Goal: Task Accomplishment & Management: Manage account settings

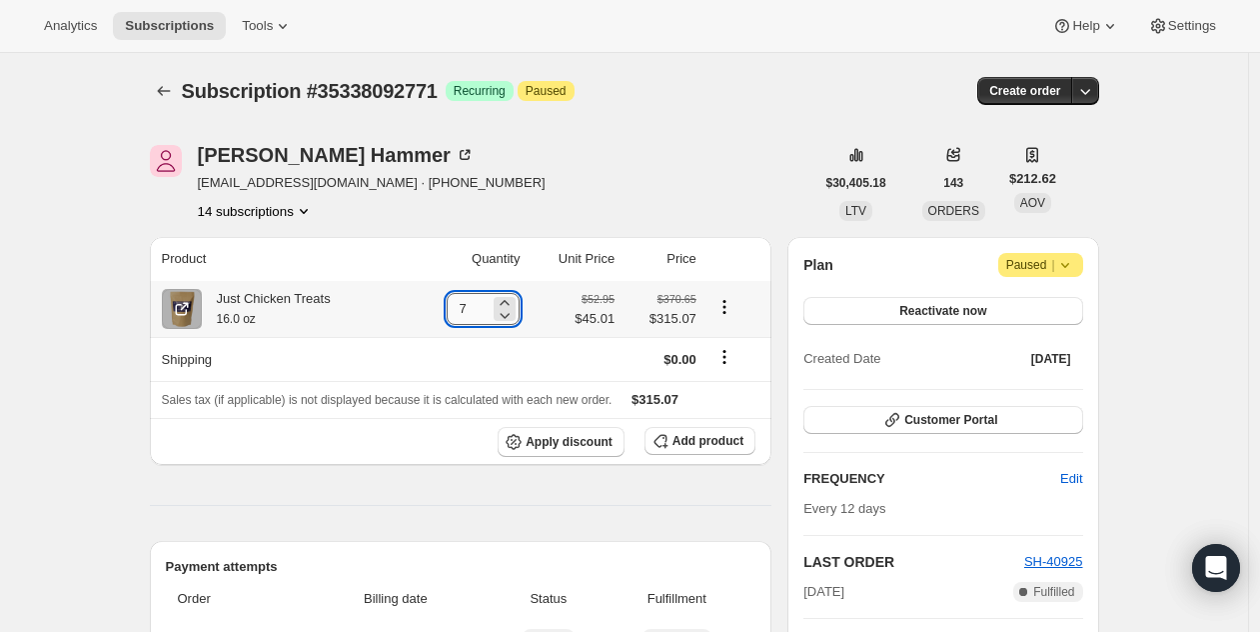
click at [472, 300] on input "7" at bounding box center [468, 309] width 43 height 32
click at [472, 302] on input "7" at bounding box center [468, 309] width 43 height 32
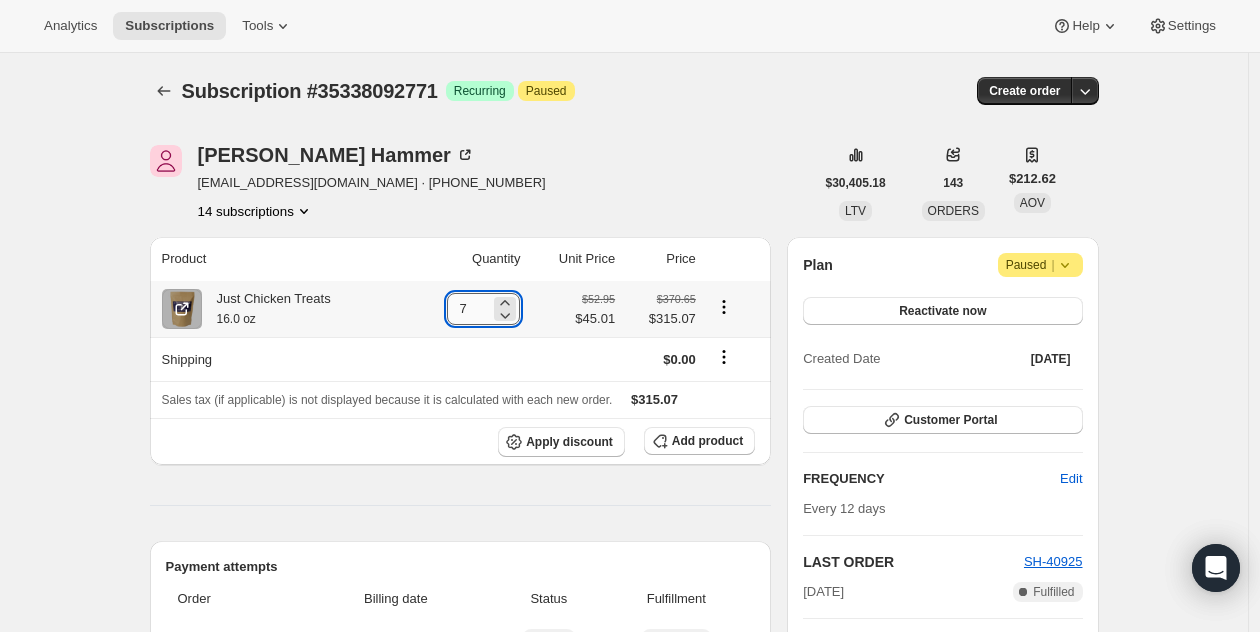
click at [472, 302] on input "7" at bounding box center [468, 309] width 43 height 32
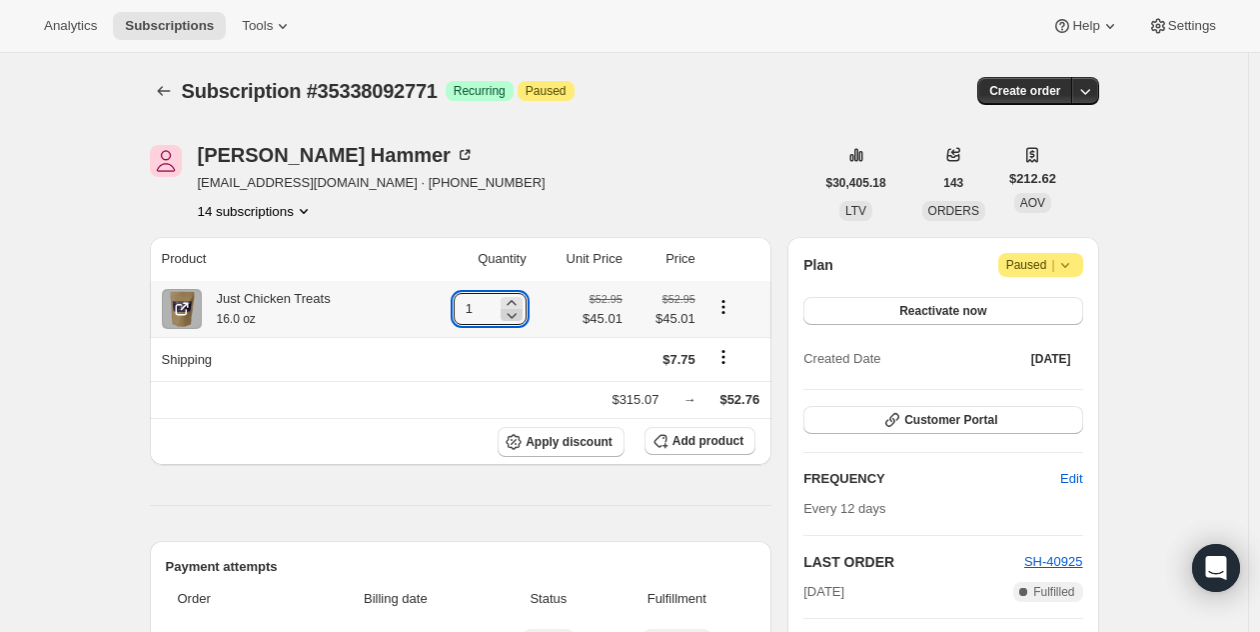
click at [517, 306] on icon at bounding box center [512, 315] width 20 height 20
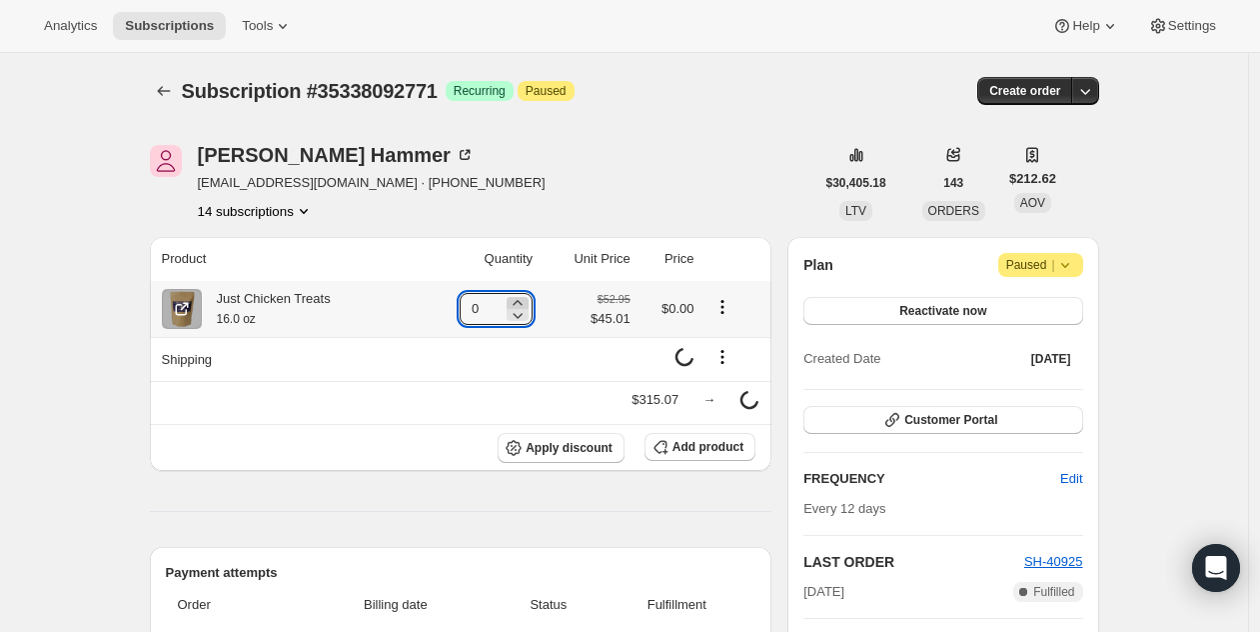
click at [519, 302] on icon at bounding box center [517, 302] width 9 height 5
click at [519, 302] on icon at bounding box center [512, 303] width 20 height 20
click at [515, 302] on icon at bounding box center [505, 303] width 20 height 20
type input "4"
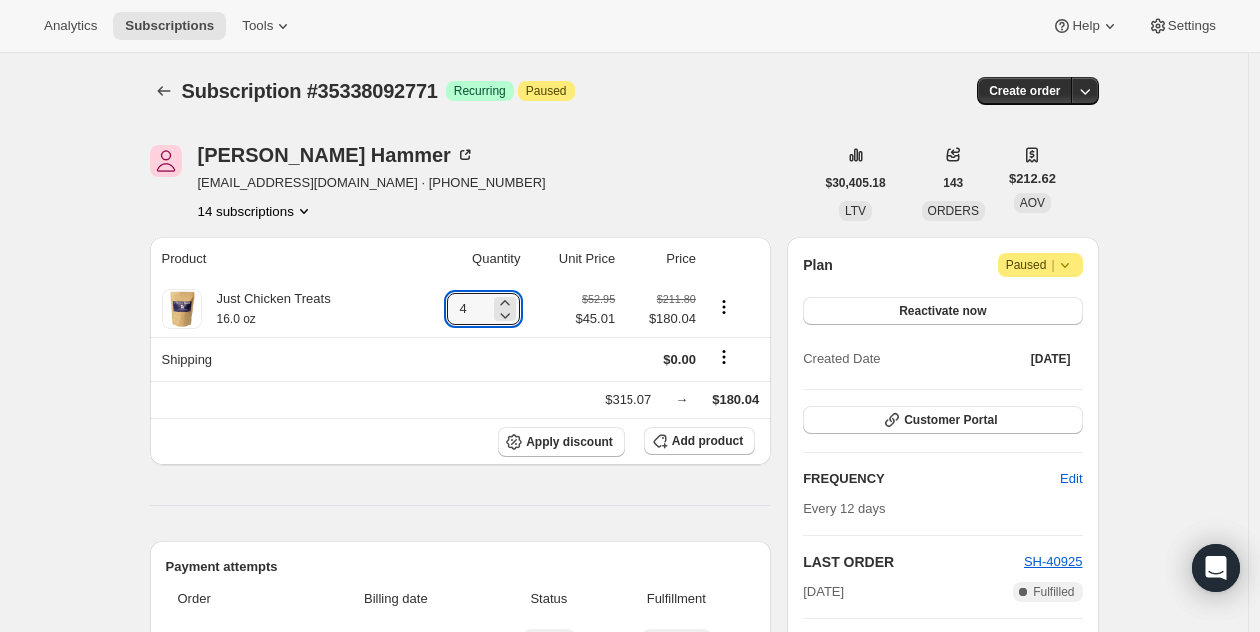
click at [695, 160] on div "[PERSON_NAME] [EMAIL_ADDRESS][DOMAIN_NAME] · [PHONE_NUMBER] 14 subscriptions" at bounding box center [482, 183] width 665 height 76
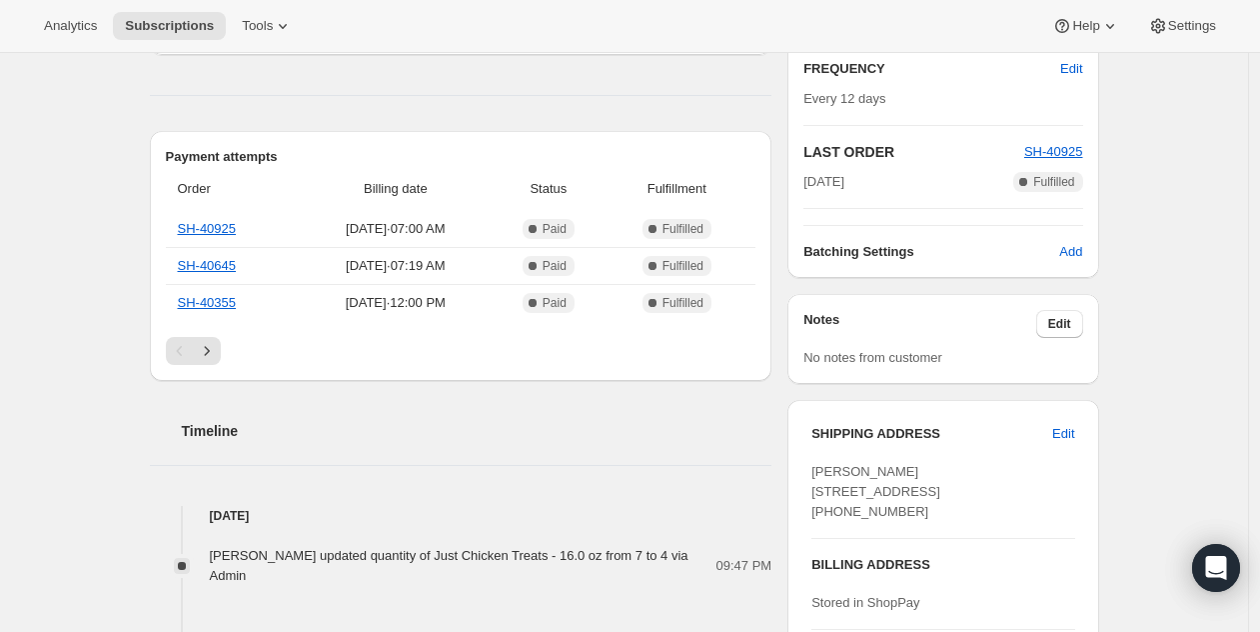
scroll to position [414, 0]
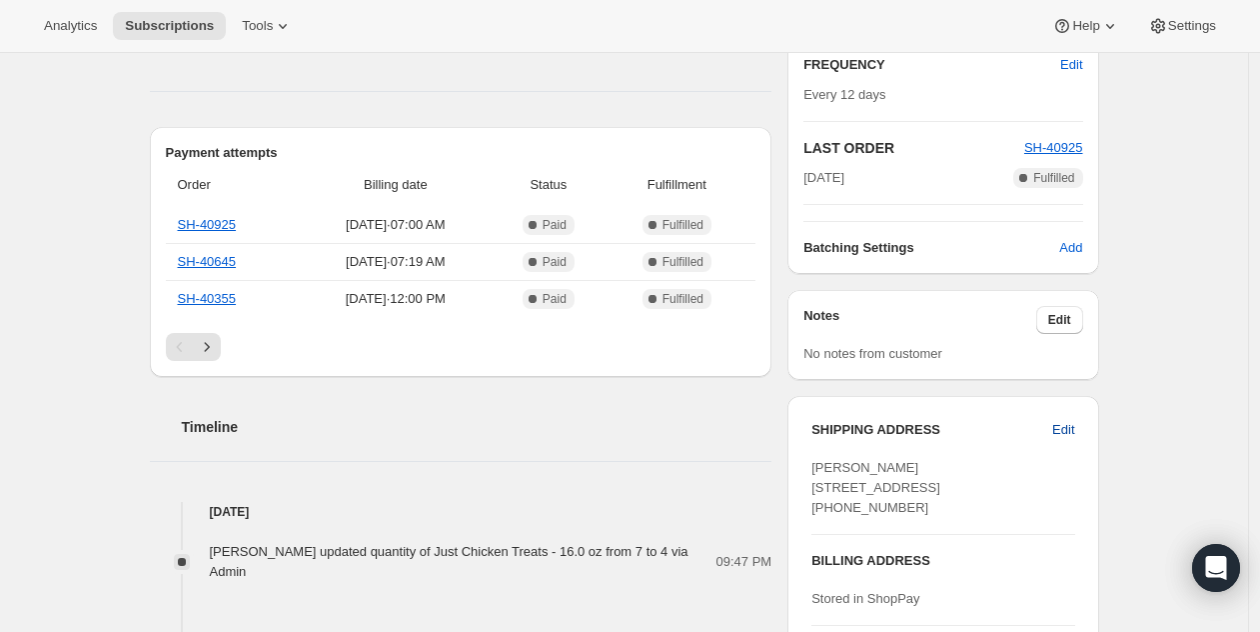
click at [1066, 431] on span "Edit" at bounding box center [1064, 430] width 22 height 20
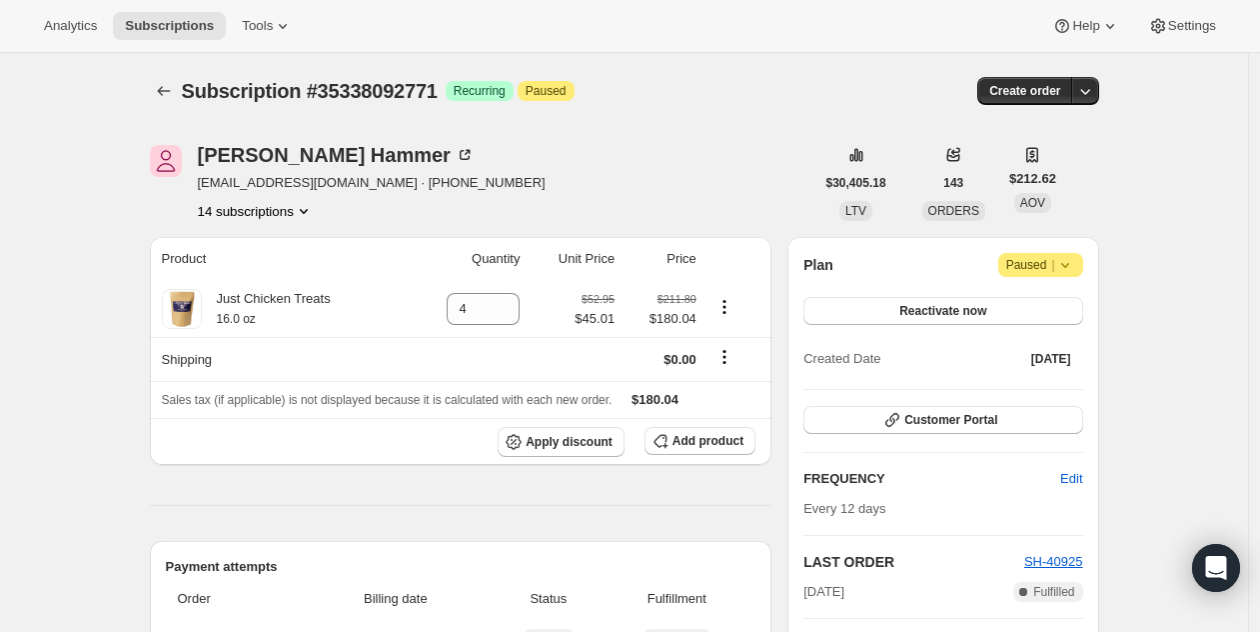
select select "[GEOGRAPHIC_DATA]"
select select "ME"
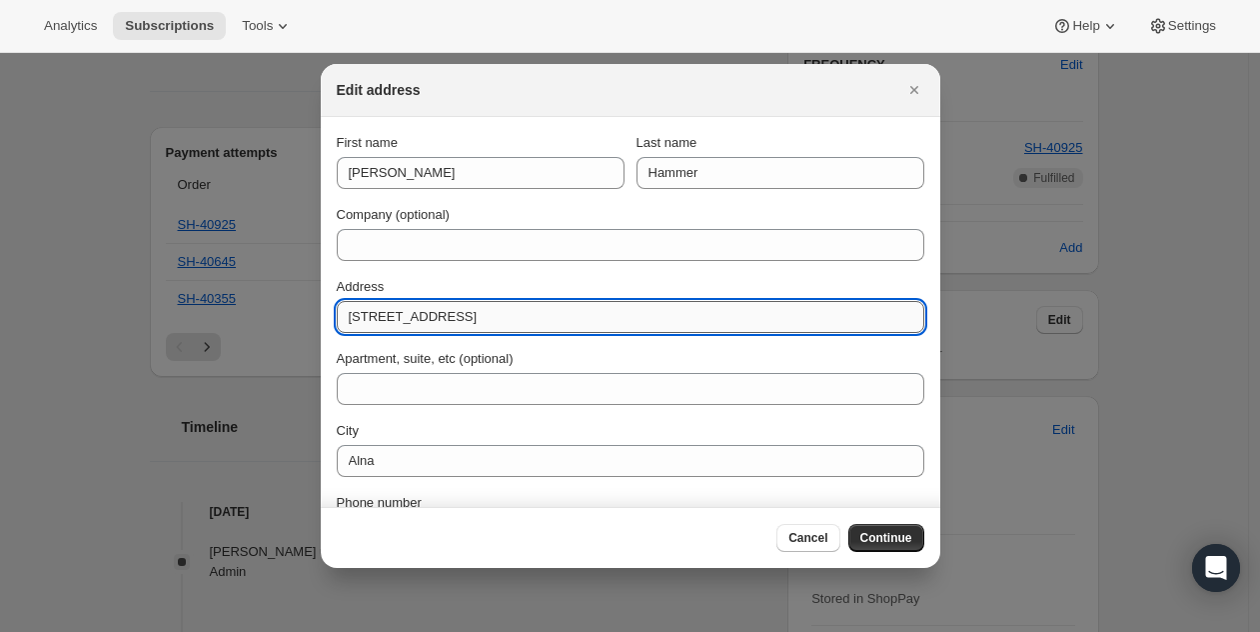
click at [443, 305] on input "[STREET_ADDRESS]" at bounding box center [631, 317] width 588 height 32
type input "[GEOGRAPHIC_DATA]"
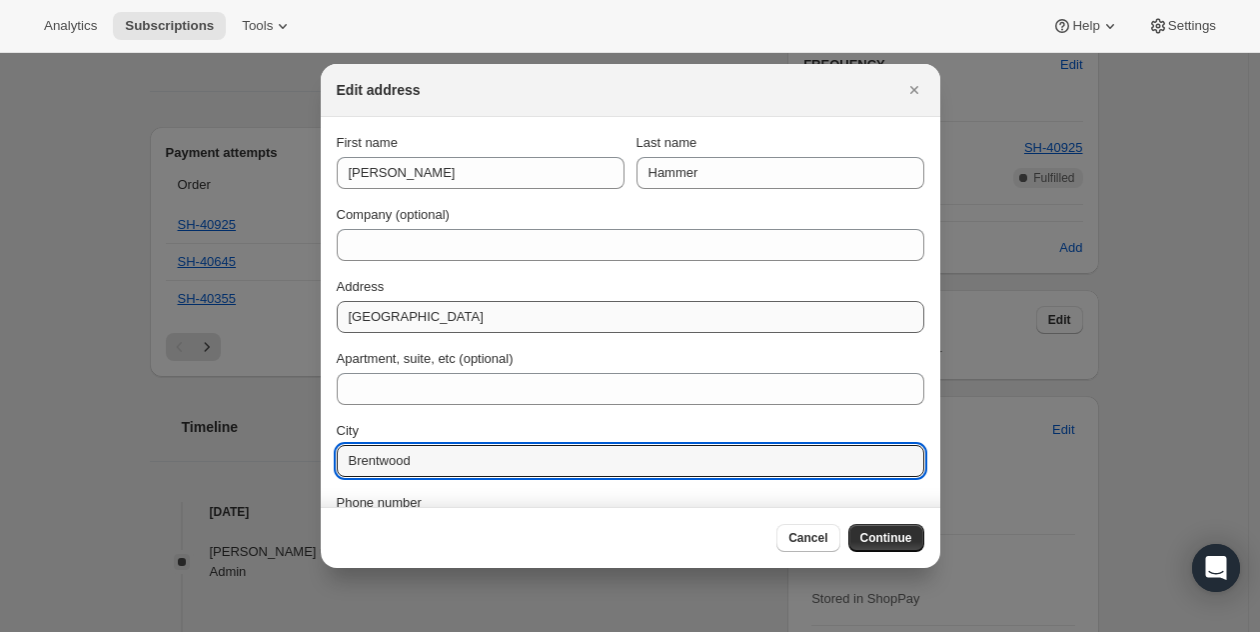
type input "Brentwood"
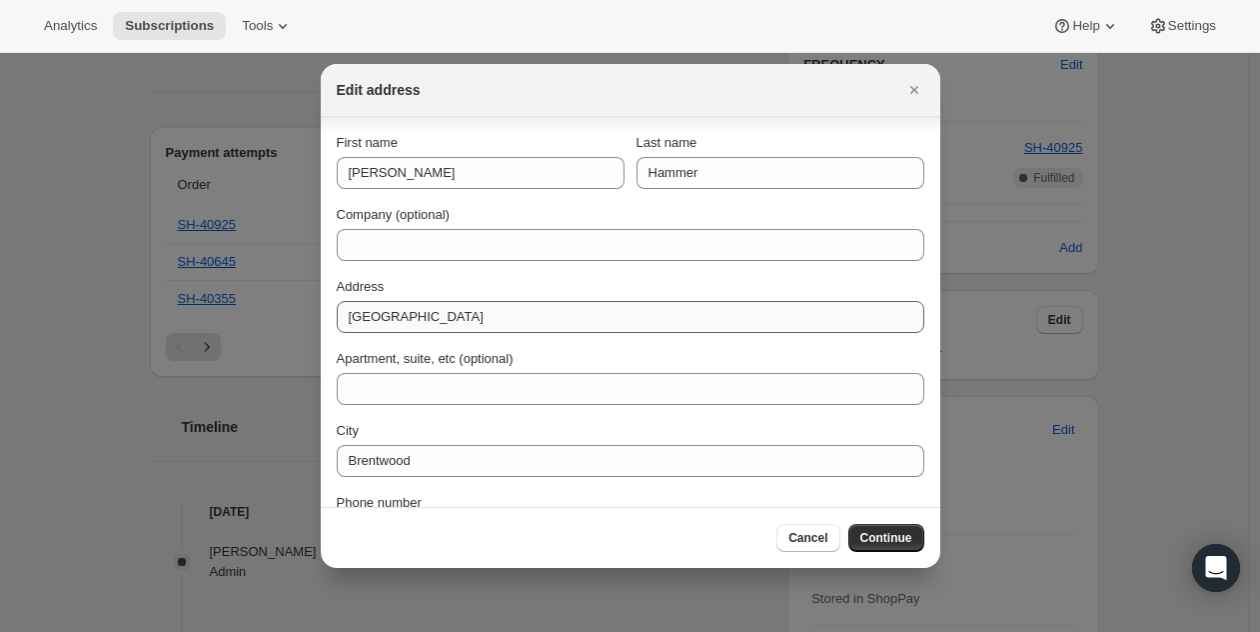
scroll to position [130, 0]
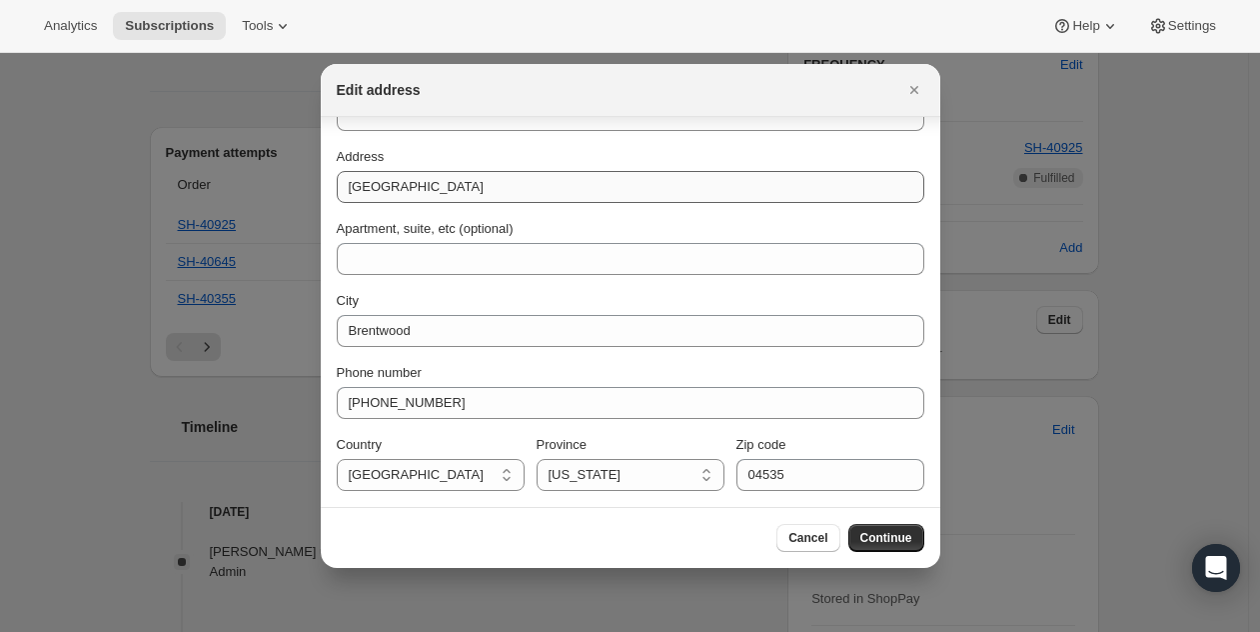
select select "TN"
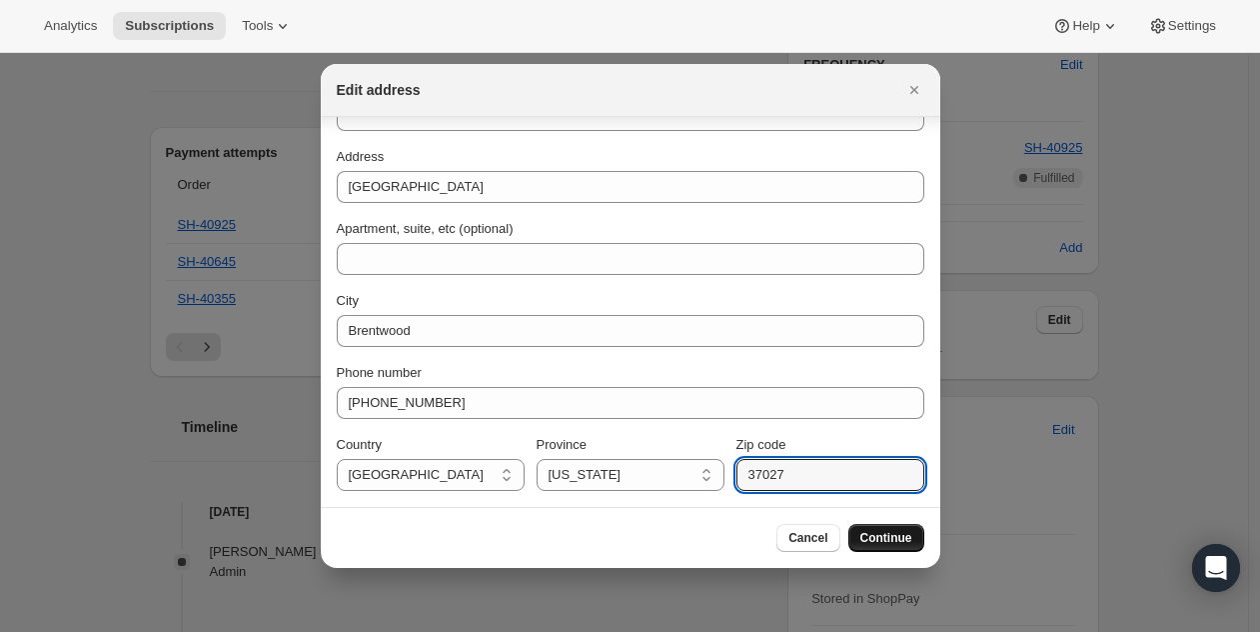
type input "37027"
click at [892, 531] on span "Continue" at bounding box center [887, 538] width 52 height 16
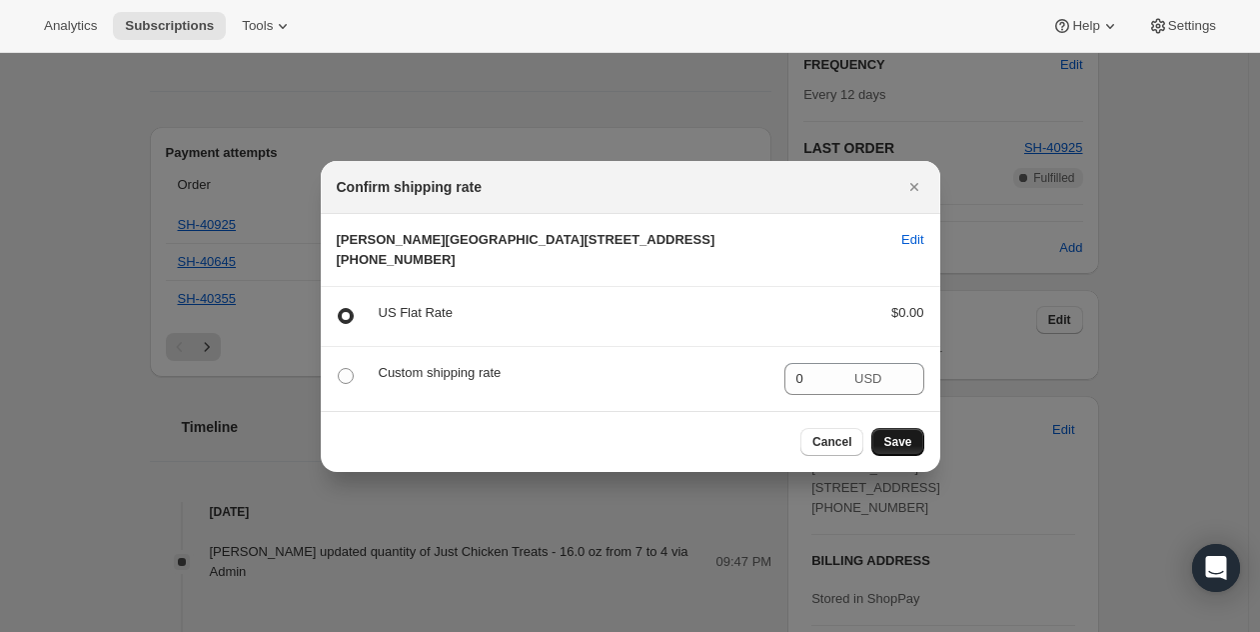
click at [912, 456] on button "Save" at bounding box center [898, 442] width 52 height 28
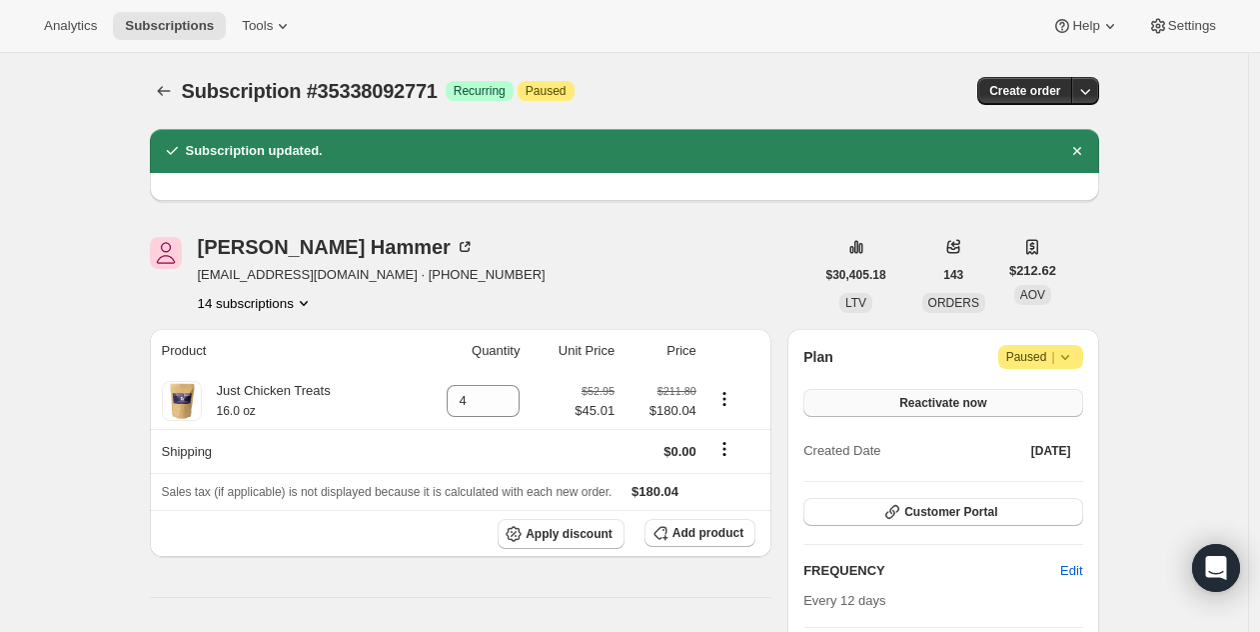
click at [932, 401] on span "Reactivate now" at bounding box center [943, 403] width 87 height 16
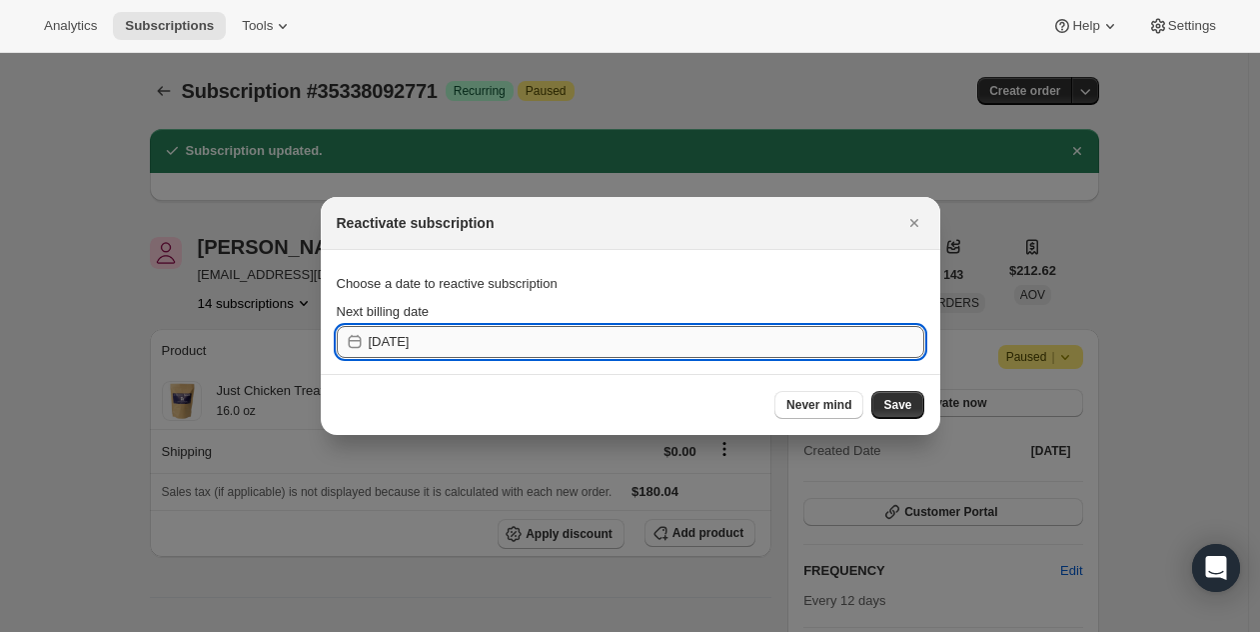
click at [439, 341] on input "[DATE]" at bounding box center [647, 342] width 556 height 32
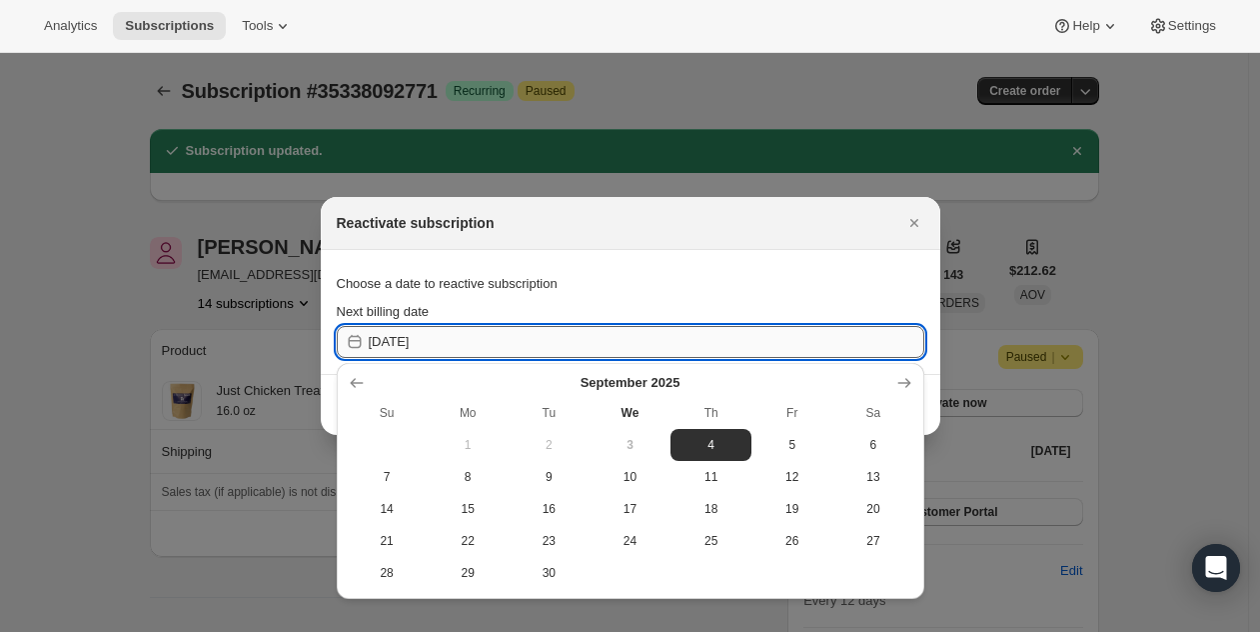
click at [445, 341] on input "[DATE]" at bounding box center [647, 342] width 556 height 32
click at [912, 210] on button "Close" at bounding box center [915, 223] width 28 height 28
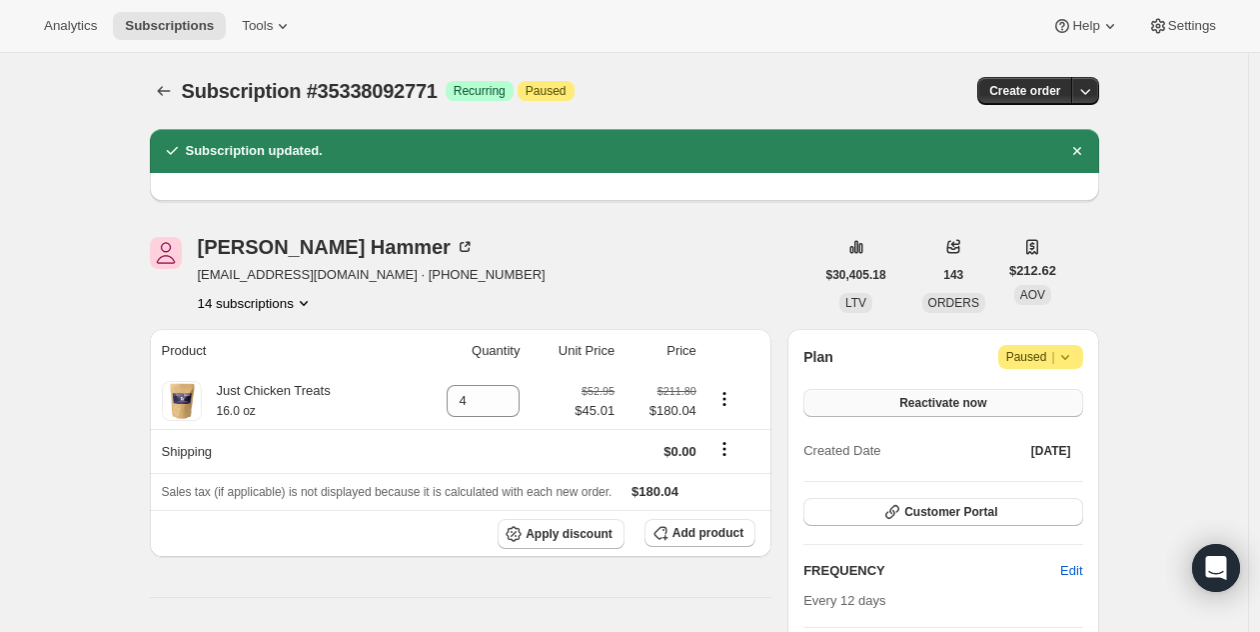
click at [964, 397] on span "Reactivate now" at bounding box center [943, 403] width 87 height 16
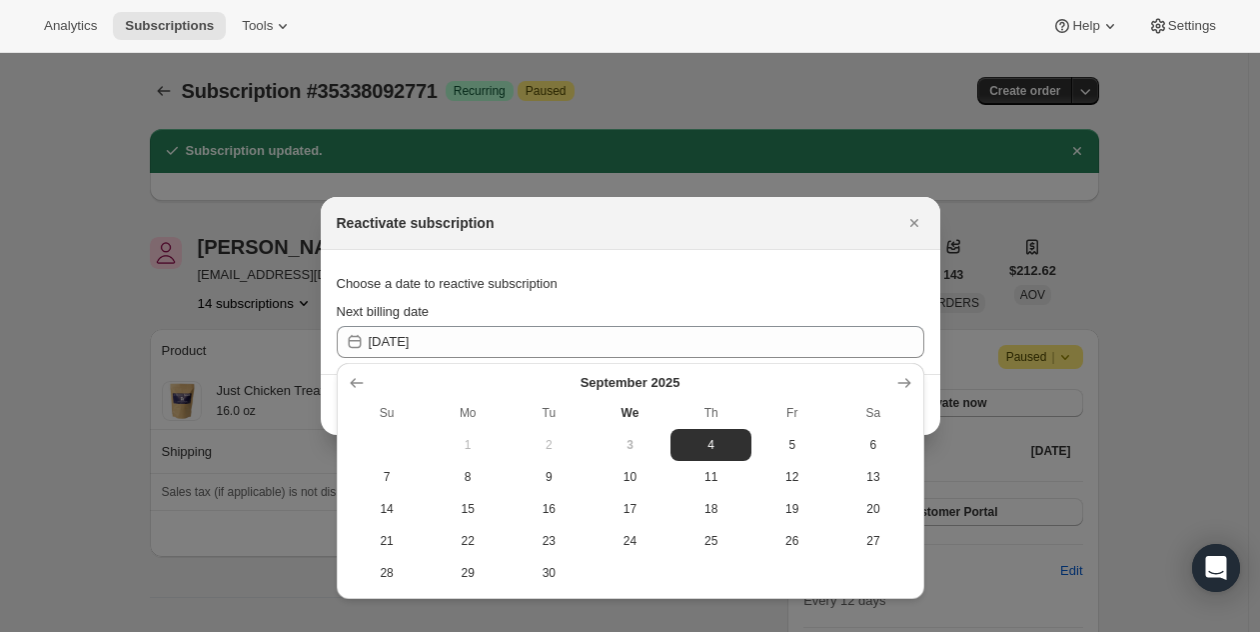
click at [755, 291] on div "Choose a date to reactive subscription" at bounding box center [631, 284] width 588 height 36
click at [722, 442] on span "4" at bounding box center [711, 445] width 65 height 16
type input "[DATE]"
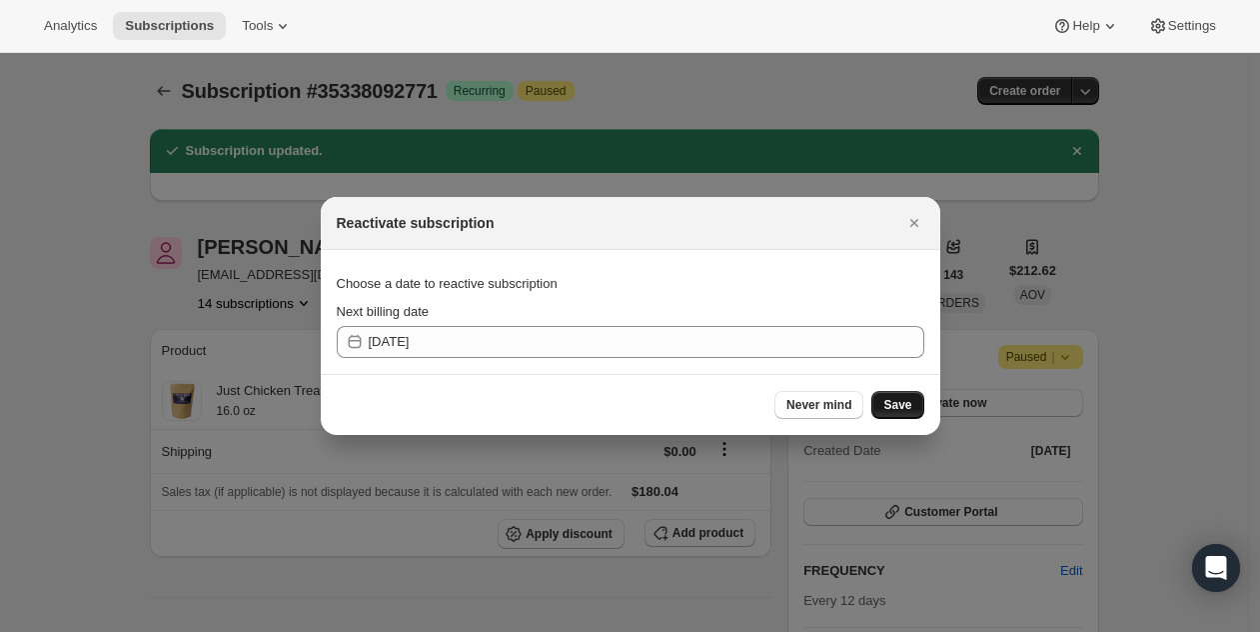
click at [895, 399] on span "Save" at bounding box center [898, 405] width 28 height 16
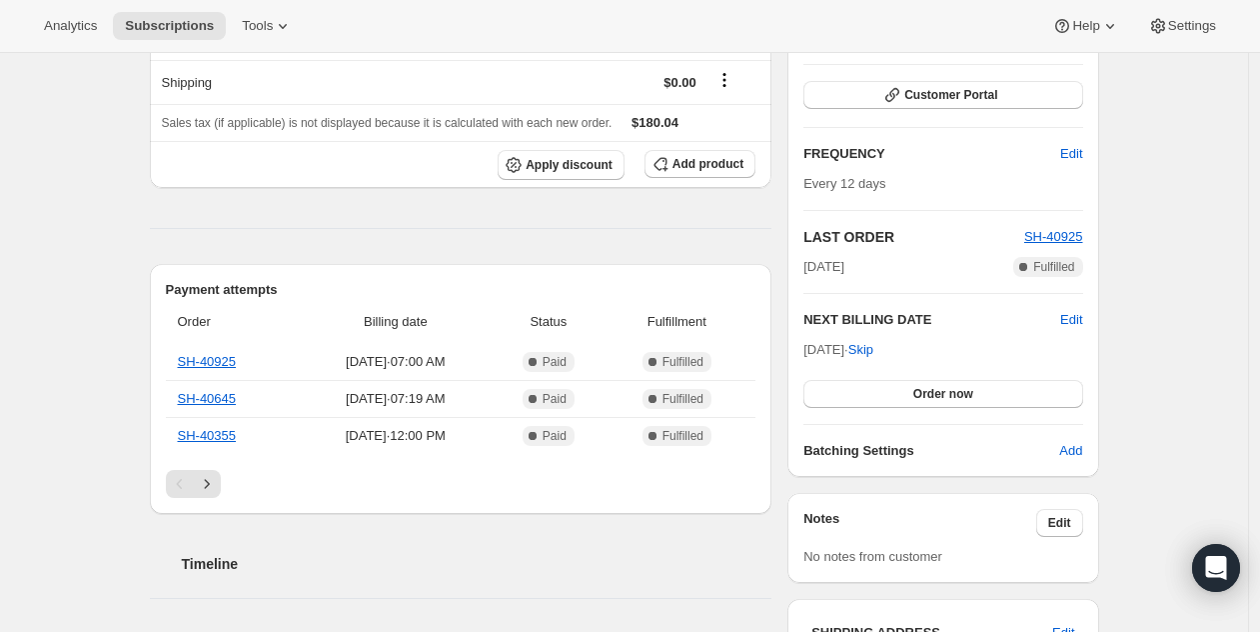
scroll to position [563, 0]
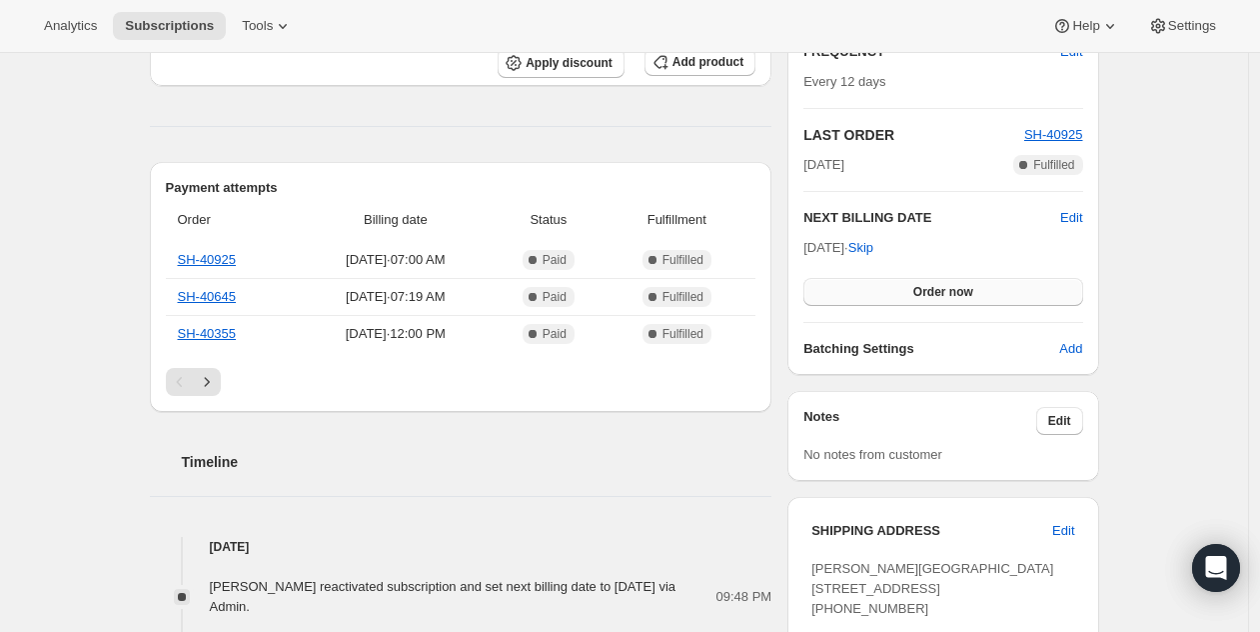
click at [957, 296] on span "Order now" at bounding box center [944, 292] width 60 height 16
click at [955, 296] on span "Click to confirm" at bounding box center [943, 292] width 91 height 16
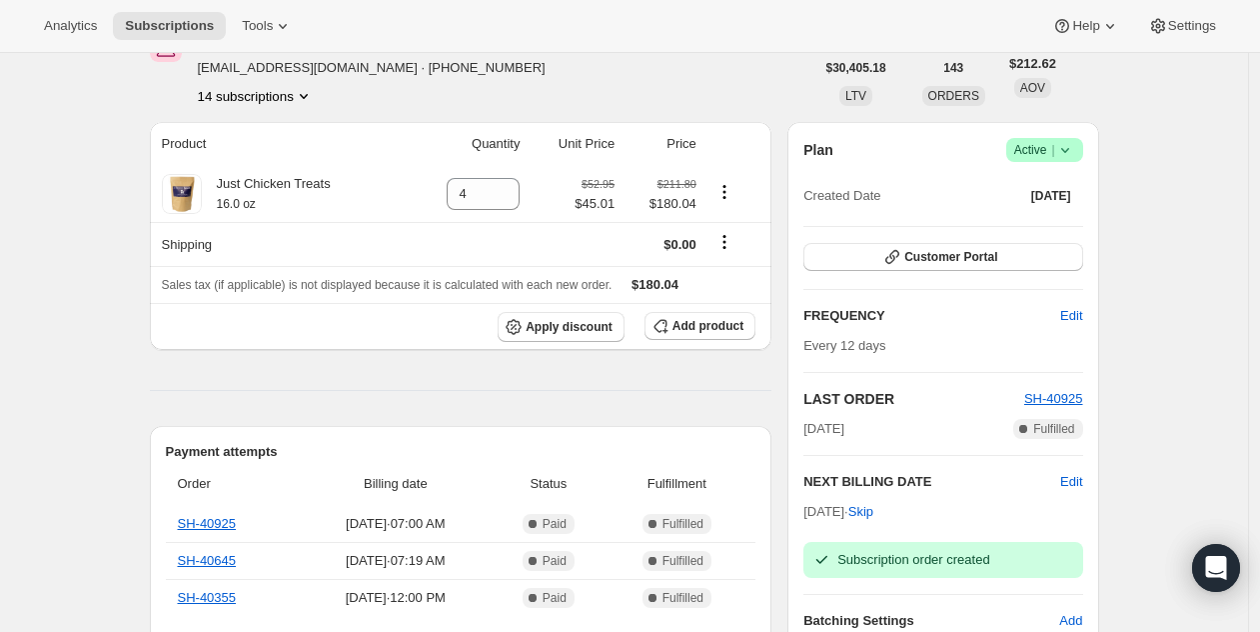
scroll to position [299, 0]
click at [1072, 147] on icon at bounding box center [1066, 150] width 20 height 20
click at [1070, 180] on span "Pause subscription" at bounding box center [1043, 190] width 113 height 20
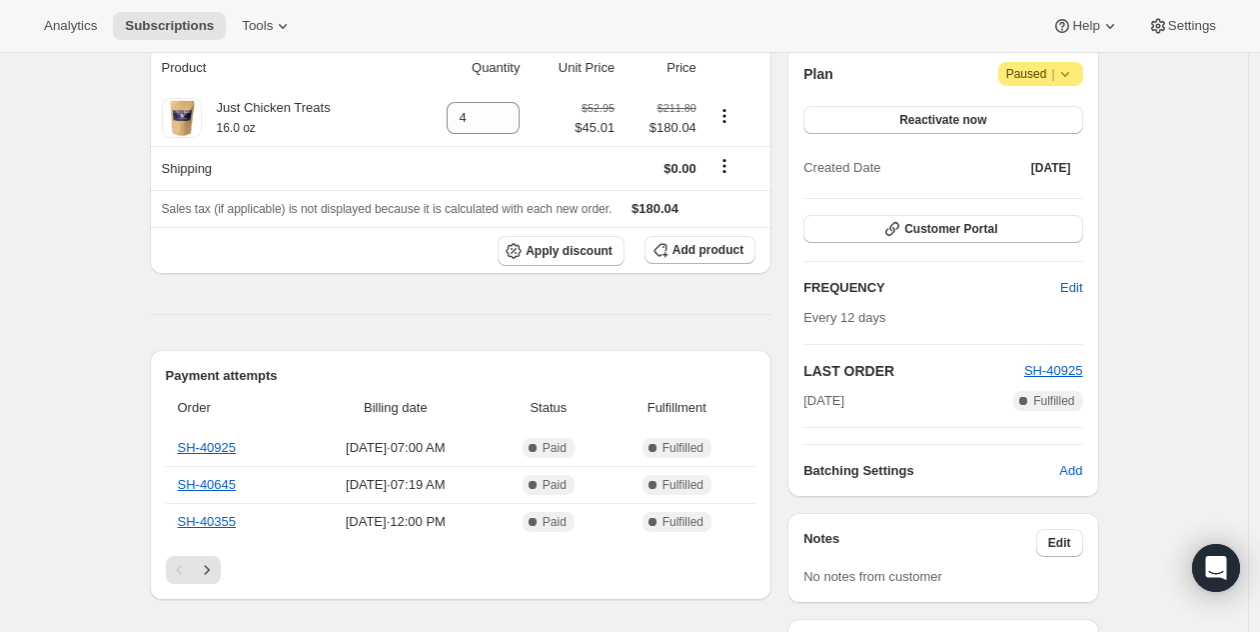
scroll to position [0, 0]
